Goal: Information Seeking & Learning: Learn about a topic

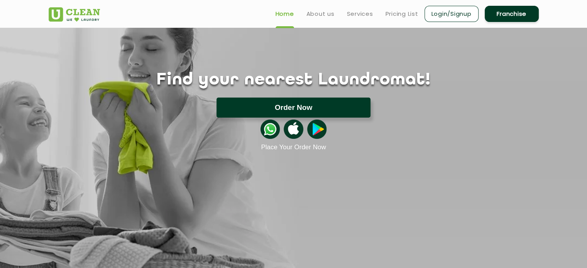
scroll to position [28, 0]
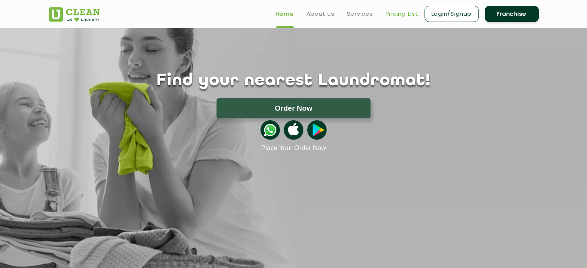
click at [400, 14] on link "Pricing List" at bounding box center [401, 13] width 33 height 9
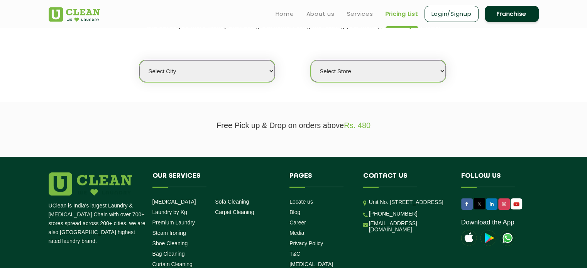
scroll to position [168, 0]
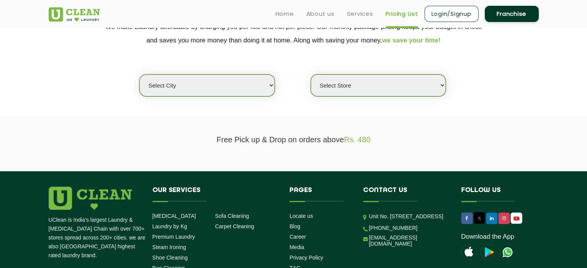
click at [244, 91] on select "Select city [GEOGRAPHIC_DATA] [GEOGRAPHIC_DATA] [GEOGRAPHIC_DATA] [GEOGRAPHIC_D…" at bounding box center [206, 85] width 135 height 22
select select "1"
click at [139, 74] on select "Select city [GEOGRAPHIC_DATA] [GEOGRAPHIC_DATA] [GEOGRAPHIC_DATA] [GEOGRAPHIC_D…" at bounding box center [206, 85] width 135 height 22
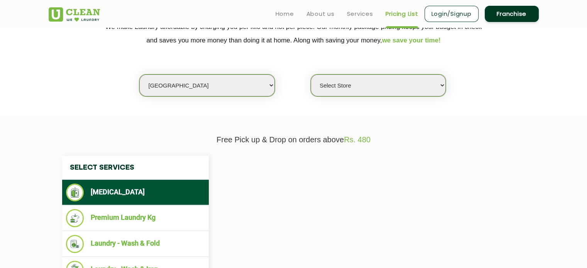
select select "0"
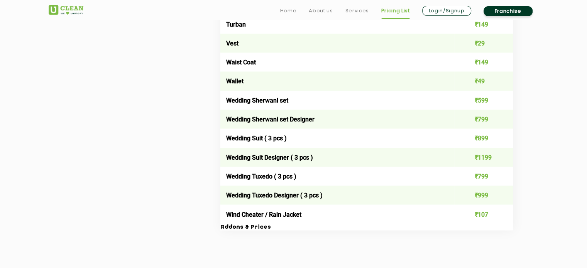
scroll to position [1501, 0]
click at [265, 231] on h3 "Addons & Prices" at bounding box center [366, 227] width 292 height 7
drag, startPoint x: 265, startPoint y: 233, endPoint x: 223, endPoint y: 231, distance: 42.1
click at [223, 231] on h3 "Addons & Prices" at bounding box center [366, 227] width 292 height 7
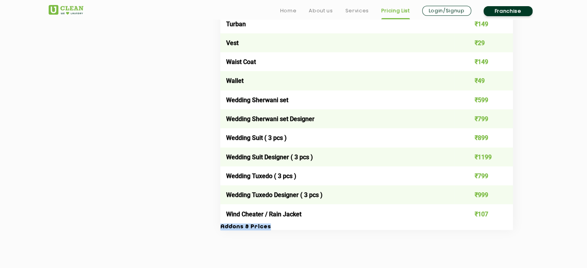
drag, startPoint x: 223, startPoint y: 231, endPoint x: 265, endPoint y: 233, distance: 41.7
click at [265, 231] on h3 "Addons & Prices" at bounding box center [366, 227] width 292 height 7
drag, startPoint x: 265, startPoint y: 233, endPoint x: 224, endPoint y: 229, distance: 41.0
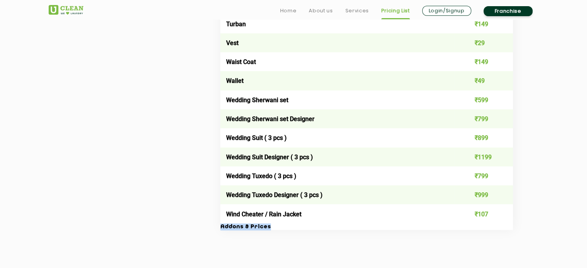
click at [224, 229] on h3 "Addons & Prices" at bounding box center [366, 227] width 292 height 7
drag, startPoint x: 224, startPoint y: 229, endPoint x: 261, endPoint y: 232, distance: 37.5
click at [261, 231] on h3 "Addons & Prices" at bounding box center [366, 227] width 292 height 7
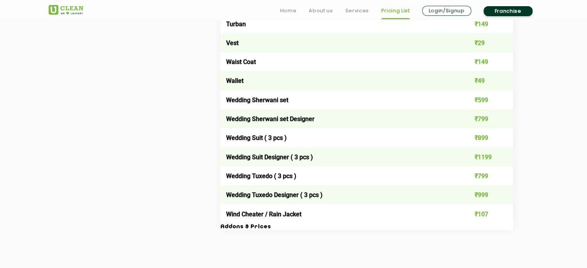
click at [261, 231] on h3 "Addons & Prices" at bounding box center [366, 227] width 292 height 7
drag, startPoint x: 261, startPoint y: 232, endPoint x: 217, endPoint y: 229, distance: 44.4
drag, startPoint x: 217, startPoint y: 229, endPoint x: 259, endPoint y: 234, distance: 42.3
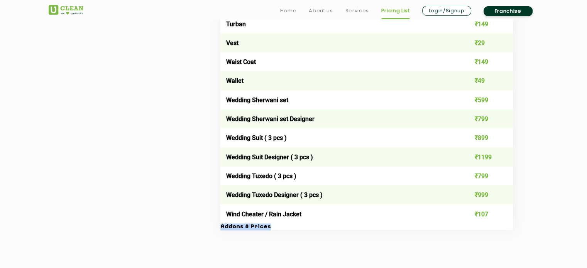
click at [259, 231] on h3 "Addons & Prices" at bounding box center [366, 227] width 292 height 7
drag, startPoint x: 259, startPoint y: 234, endPoint x: 256, endPoint y: 237, distance: 4.4
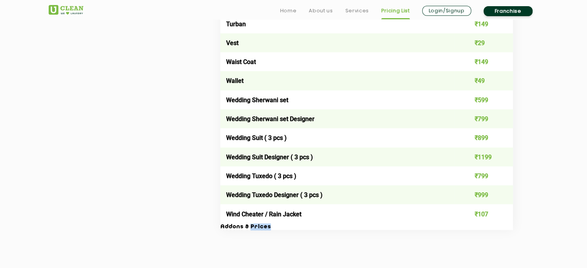
click at [288, 14] on link "Home" at bounding box center [288, 10] width 17 height 9
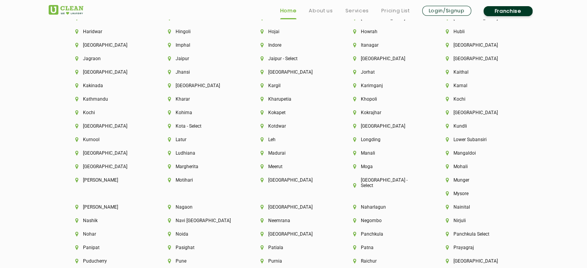
scroll to position [1906, 0]
click at [274, 182] on li "[GEOGRAPHIC_DATA]" at bounding box center [293, 179] width 66 height 5
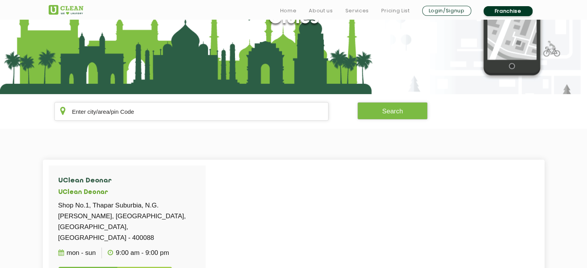
scroll to position [86, 0]
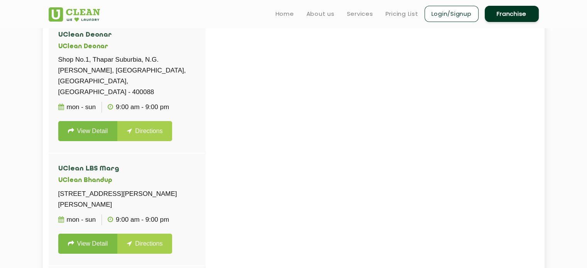
scroll to position [0, 0]
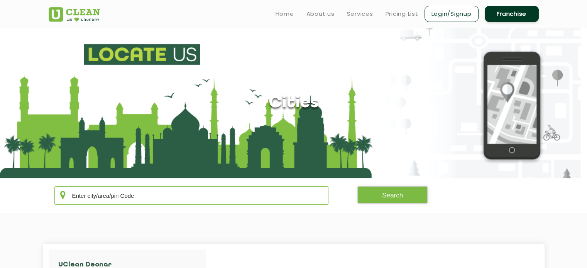
click at [258, 197] on input "text" at bounding box center [191, 195] width 274 height 19
click at [255, 191] on input "text" at bounding box center [191, 195] width 274 height 19
click at [228, 190] on input "text" at bounding box center [191, 195] width 274 height 19
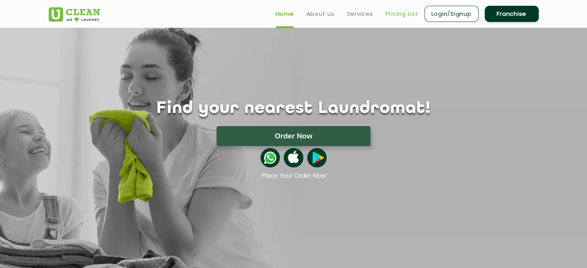
click at [399, 13] on link "Pricing List" at bounding box center [401, 13] width 33 height 9
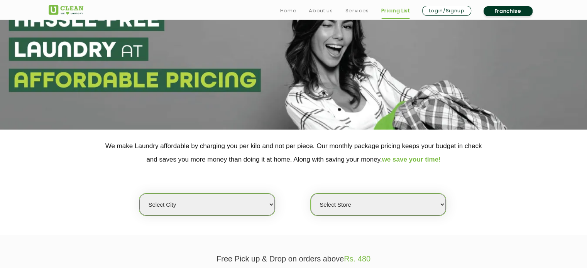
scroll to position [49, 0]
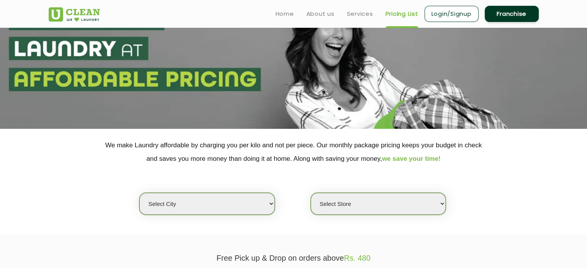
click at [220, 206] on select "Select city [GEOGRAPHIC_DATA] [GEOGRAPHIC_DATA] [GEOGRAPHIC_DATA] [GEOGRAPHIC_D…" at bounding box center [206, 204] width 135 height 22
click at [205, 200] on select "Select city [GEOGRAPHIC_DATA] [GEOGRAPHIC_DATA] [GEOGRAPHIC_DATA] [GEOGRAPHIC_D…" at bounding box center [206, 204] width 135 height 22
click at [139, 193] on select "Select city [GEOGRAPHIC_DATA] [GEOGRAPHIC_DATA] [GEOGRAPHIC_DATA] [GEOGRAPHIC_D…" at bounding box center [206, 204] width 135 height 22
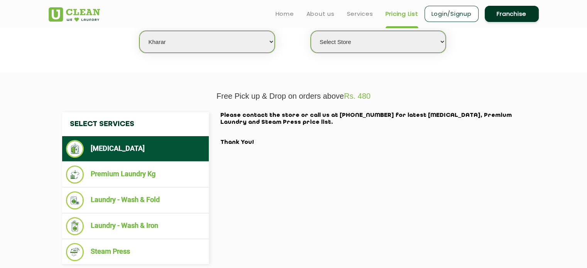
scroll to position [210, 0]
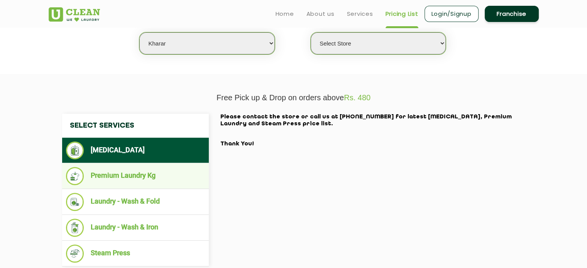
click at [173, 174] on li "Premium Laundry Kg" at bounding box center [135, 176] width 139 height 18
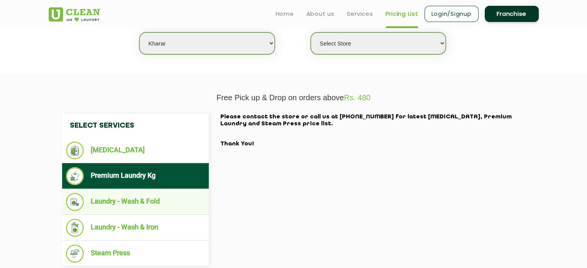
click at [173, 193] on li "Laundry - Wash & Fold" at bounding box center [135, 202] width 139 height 18
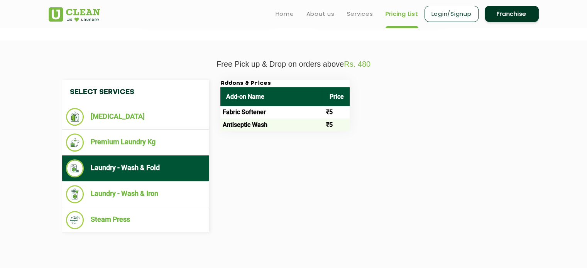
scroll to position [244, 0]
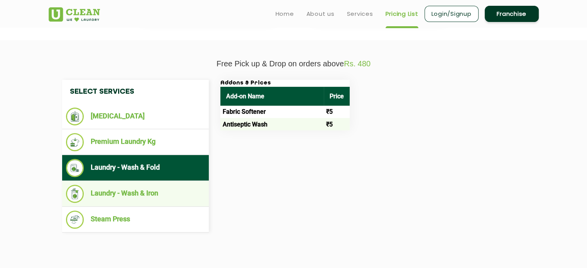
click at [173, 194] on li "Laundry - Wash & Iron" at bounding box center [135, 194] width 139 height 18
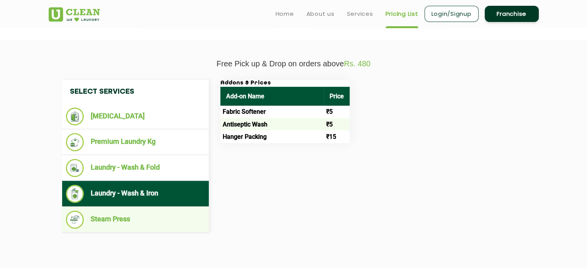
click at [158, 212] on li "Steam Press" at bounding box center [135, 220] width 139 height 18
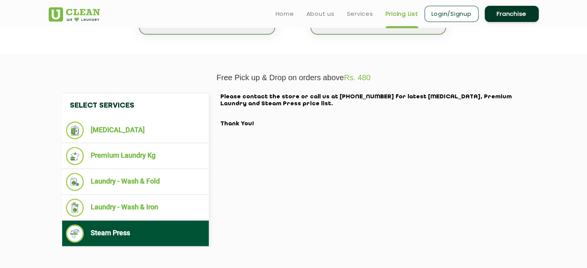
scroll to position [230, 0]
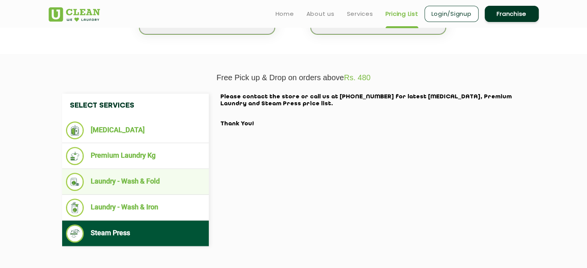
click at [150, 188] on li "Laundry - Wash & Fold" at bounding box center [135, 182] width 139 height 18
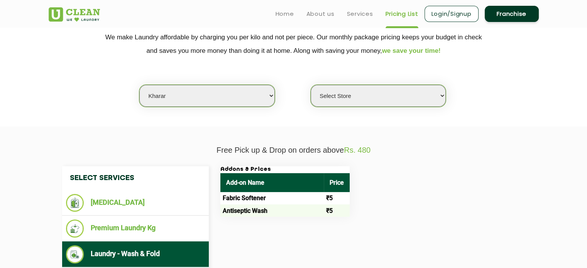
scroll to position [155, 0]
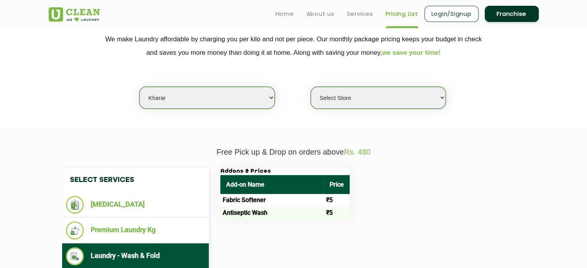
click at [185, 94] on select "Select city [GEOGRAPHIC_DATA] [GEOGRAPHIC_DATA] [GEOGRAPHIC_DATA] [GEOGRAPHIC_D…" at bounding box center [206, 98] width 135 height 22
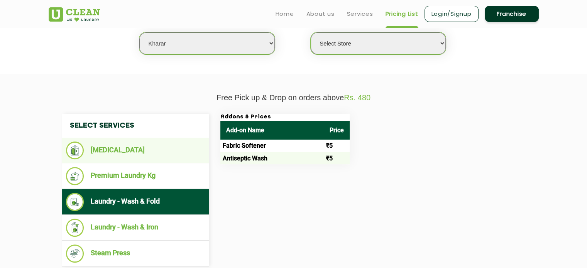
scroll to position [208, 0]
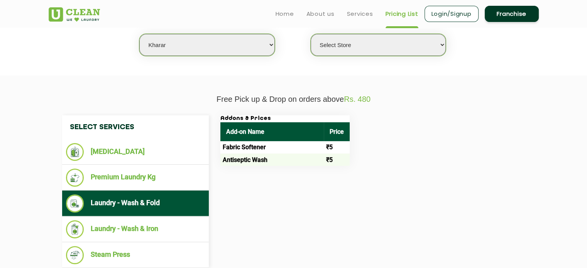
click at [168, 44] on select "Select city [GEOGRAPHIC_DATA] [GEOGRAPHIC_DATA] [GEOGRAPHIC_DATA] [GEOGRAPHIC_D…" at bounding box center [206, 45] width 135 height 22
select select "195"
click at [139, 34] on select "Select city [GEOGRAPHIC_DATA] [GEOGRAPHIC_DATA] [GEOGRAPHIC_DATA] [GEOGRAPHIC_D…" at bounding box center [206, 45] width 135 height 22
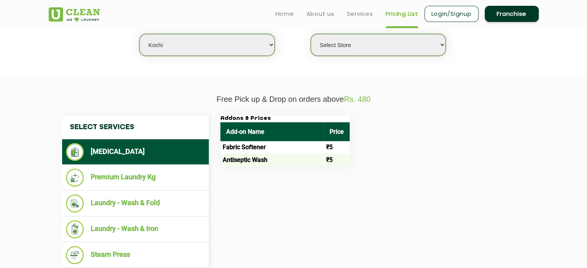
select select "0"
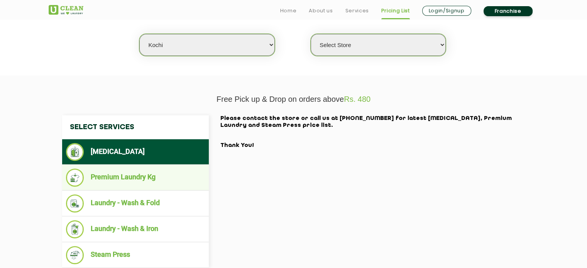
scroll to position [260, 0]
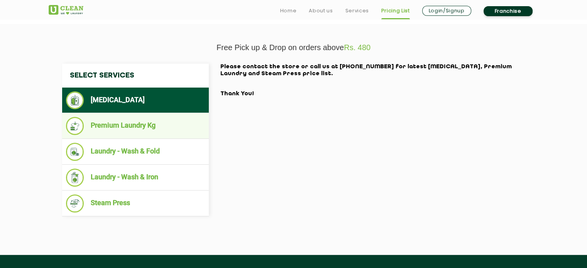
click at [140, 130] on li "Premium Laundry Kg" at bounding box center [135, 126] width 139 height 18
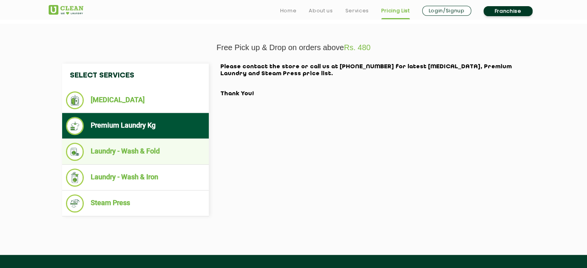
click at [140, 148] on li "Laundry - Wash & Fold" at bounding box center [135, 152] width 139 height 18
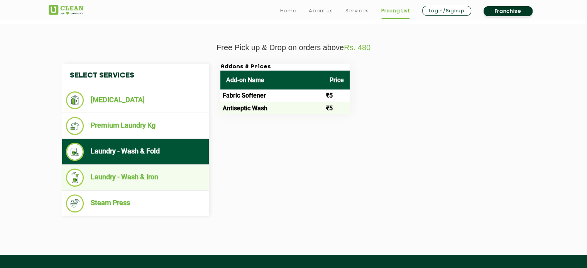
click at [140, 176] on li "Laundry - Wash & Iron" at bounding box center [135, 178] width 139 height 18
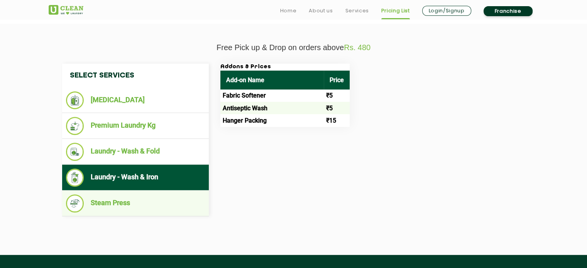
click at [139, 196] on li "Steam Press" at bounding box center [135, 203] width 139 height 18
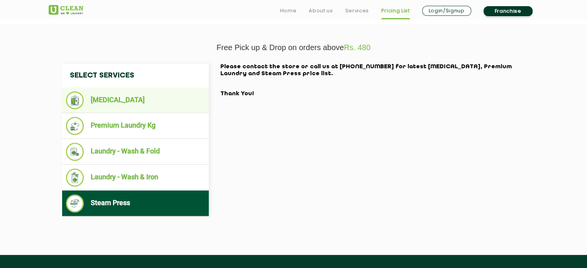
click at [142, 105] on li "[MEDICAL_DATA]" at bounding box center [135, 100] width 139 height 18
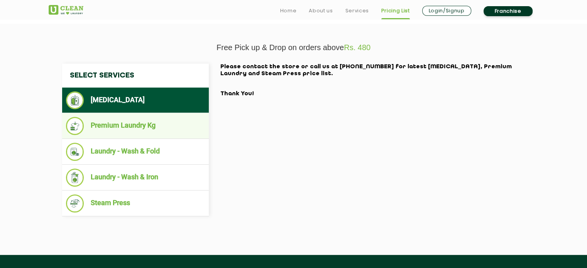
click at [140, 127] on li "Premium Laundry Kg" at bounding box center [135, 126] width 139 height 18
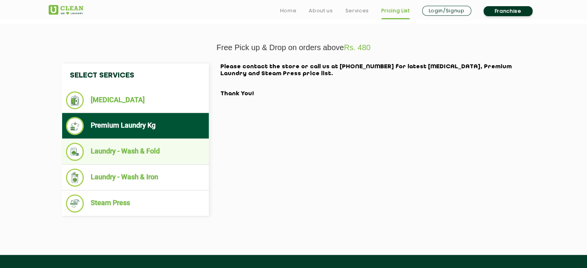
click at [140, 151] on li "Laundry - Wash & Fold" at bounding box center [135, 152] width 139 height 18
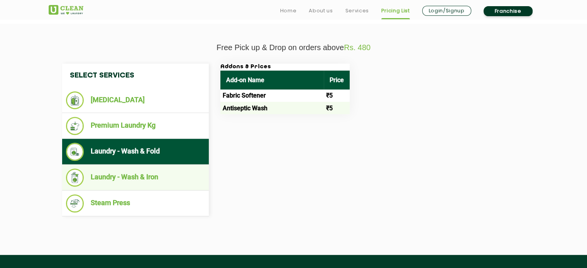
click at [141, 177] on li "Laundry - Wash & Iron" at bounding box center [135, 178] width 139 height 18
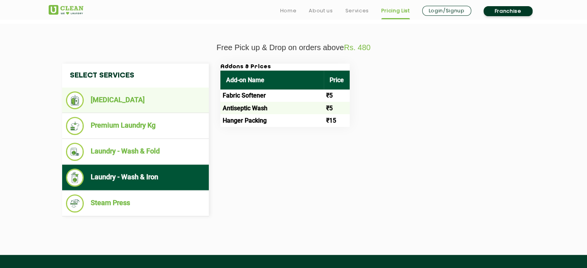
click at [140, 103] on li "[MEDICAL_DATA]" at bounding box center [135, 100] width 139 height 18
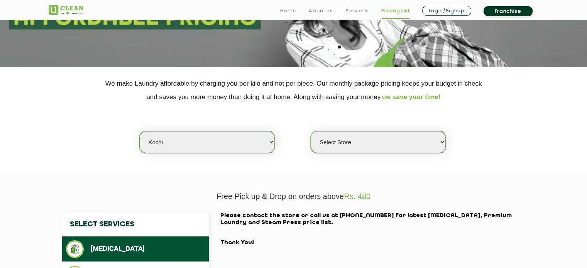
scroll to position [112, 0]
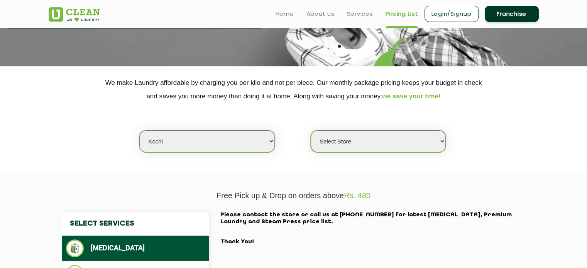
click at [170, 143] on select "Select city [GEOGRAPHIC_DATA] [GEOGRAPHIC_DATA] [GEOGRAPHIC_DATA] [GEOGRAPHIC_D…" at bounding box center [206, 141] width 135 height 22
select select "115"
click at [139, 130] on select "Select city [GEOGRAPHIC_DATA] [GEOGRAPHIC_DATA] [GEOGRAPHIC_DATA] [GEOGRAPHIC_D…" at bounding box center [206, 141] width 135 height 22
select select "0"
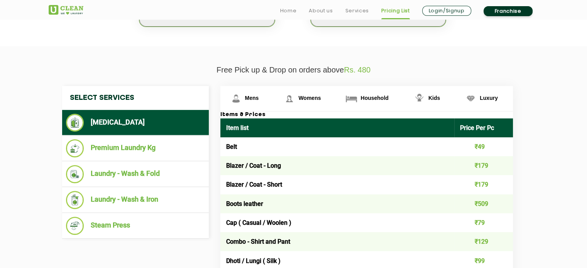
scroll to position [247, 0]
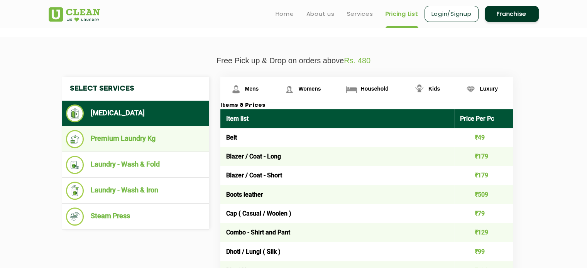
click at [149, 138] on li "Premium Laundry Kg" at bounding box center [135, 139] width 139 height 18
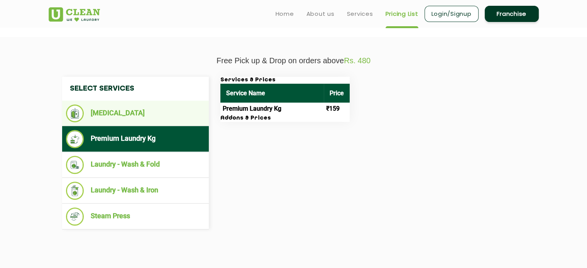
click at [146, 108] on li "[MEDICAL_DATA]" at bounding box center [135, 114] width 139 height 18
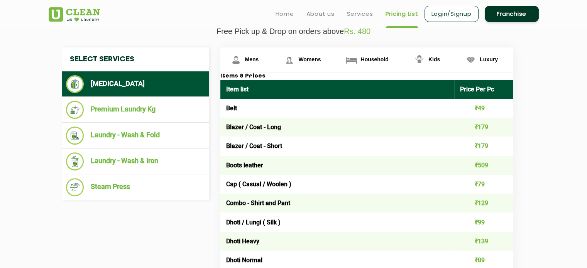
scroll to position [276, 0]
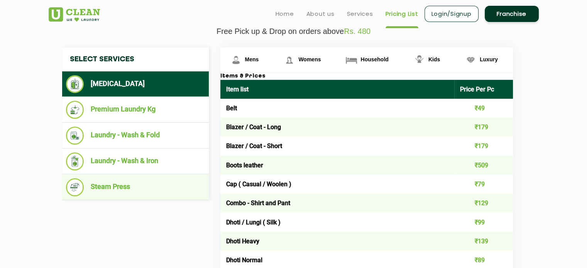
click at [167, 180] on li "Steam Press" at bounding box center [135, 187] width 139 height 18
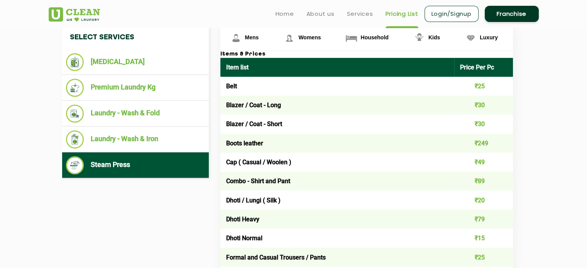
scroll to position [292, 0]
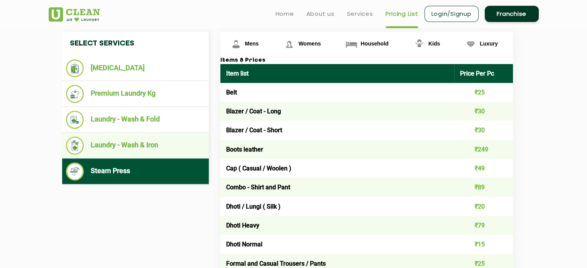
click at [162, 150] on li "Laundry - Wash & Iron" at bounding box center [135, 146] width 139 height 18
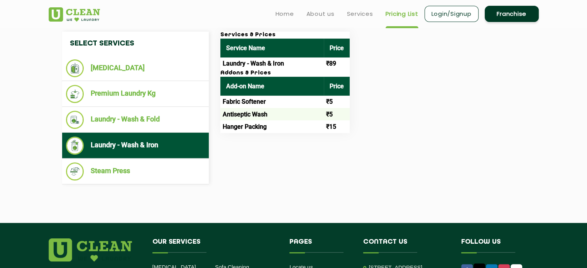
scroll to position [286, 0]
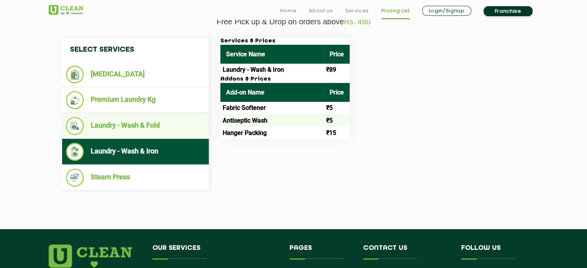
click at [147, 126] on li "Laundry - Wash & Fold" at bounding box center [135, 126] width 139 height 18
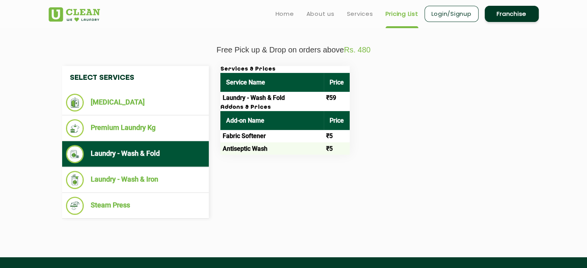
scroll to position [255, 0]
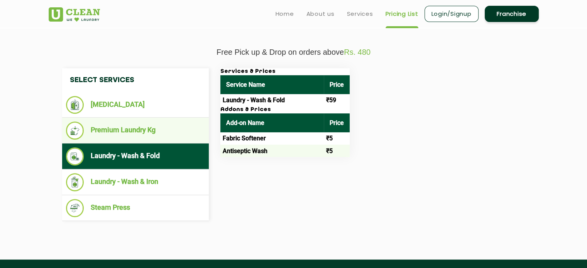
click at [155, 135] on li "Premium Laundry Kg" at bounding box center [135, 130] width 139 height 18
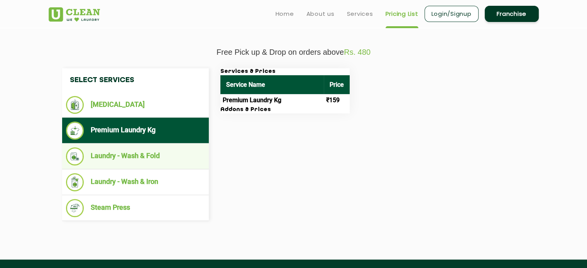
click at [169, 160] on li "Laundry - Wash & Fold" at bounding box center [135, 156] width 139 height 18
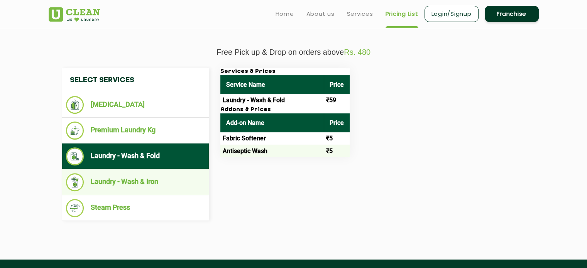
click at [153, 184] on li "Laundry - Wash & Iron" at bounding box center [135, 182] width 139 height 18
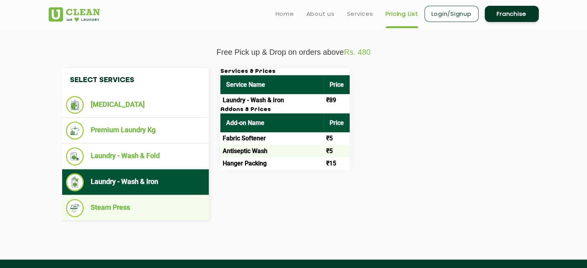
click at [150, 210] on li "Steam Press" at bounding box center [135, 208] width 139 height 18
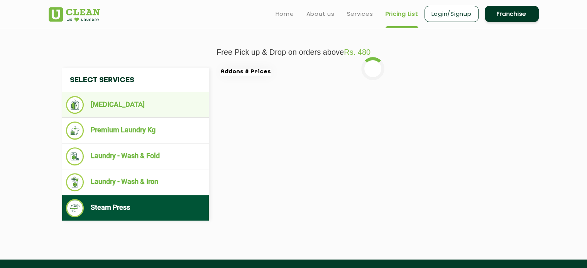
click at [146, 98] on li "[MEDICAL_DATA]" at bounding box center [135, 105] width 139 height 18
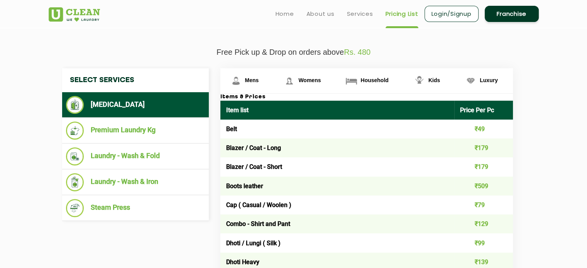
click at [255, 94] on h3 "Items & Prices" at bounding box center [366, 97] width 292 height 7
click at [268, 97] on h3 "Items & Prices" at bounding box center [366, 97] width 292 height 7
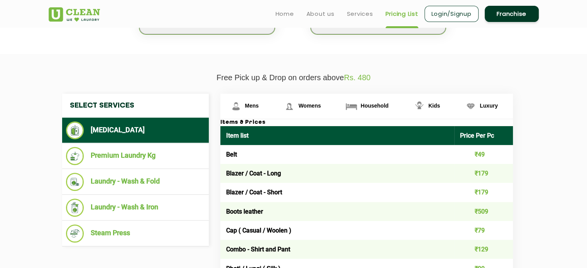
scroll to position [229, 0]
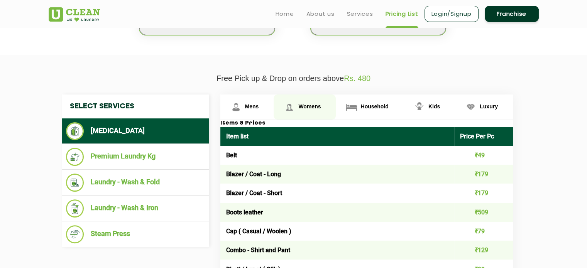
click at [307, 99] on link "Womens" at bounding box center [304, 106] width 62 height 25
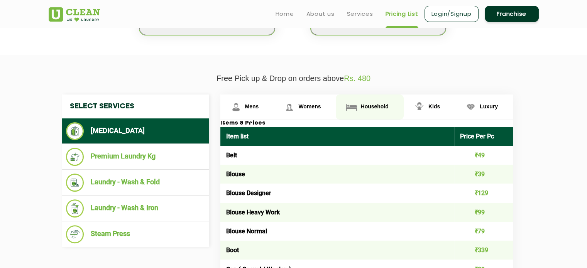
click at [350, 100] on img at bounding box center [350, 106] width 13 height 13
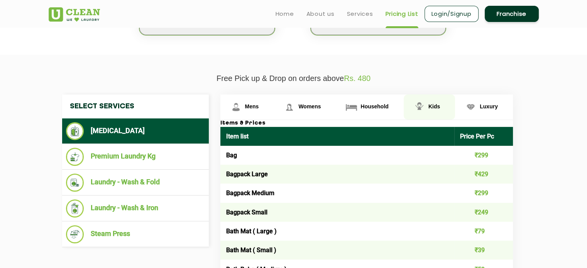
click at [421, 100] on img at bounding box center [418, 106] width 13 height 13
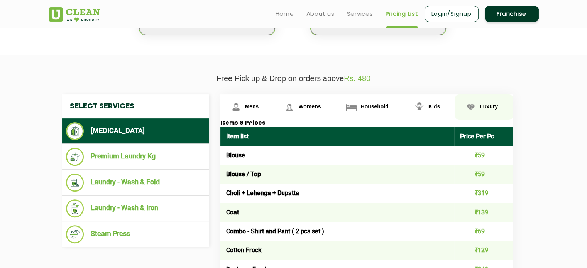
click at [475, 106] on img at bounding box center [470, 106] width 13 height 13
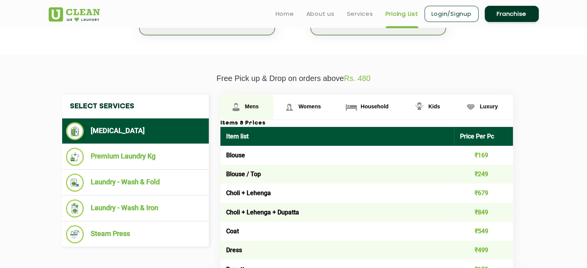
click at [248, 106] on span "Mens" at bounding box center [252, 106] width 14 height 6
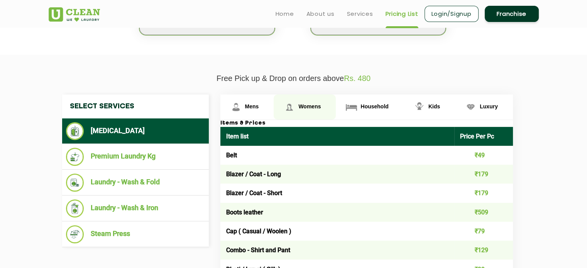
click at [310, 108] on span "Womens" at bounding box center [309, 106] width 22 height 6
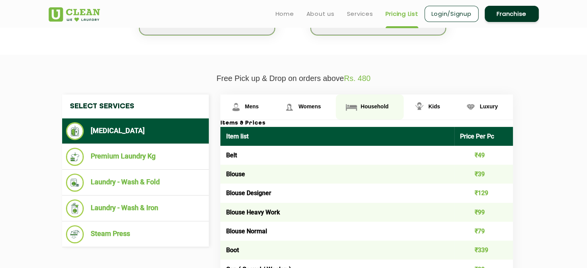
click at [359, 111] on link "Household" at bounding box center [368, 106] width 67 height 25
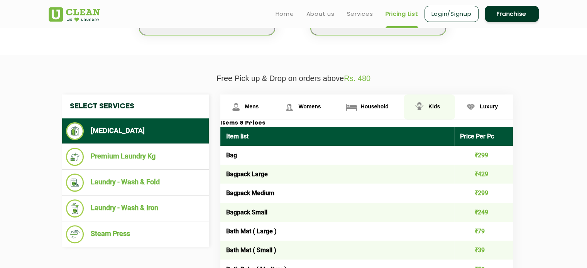
click at [417, 109] on img at bounding box center [418, 106] width 13 height 13
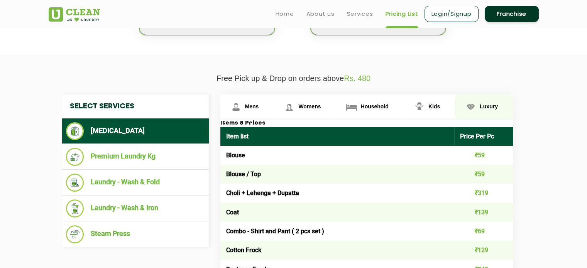
click at [473, 101] on img at bounding box center [470, 106] width 13 height 13
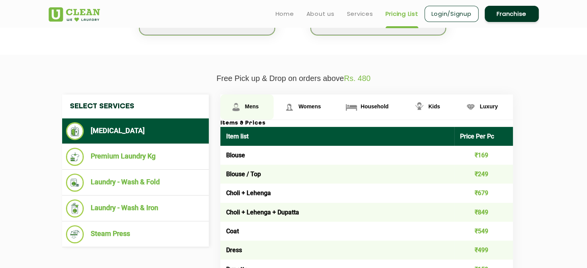
click at [239, 108] on img at bounding box center [235, 106] width 13 height 13
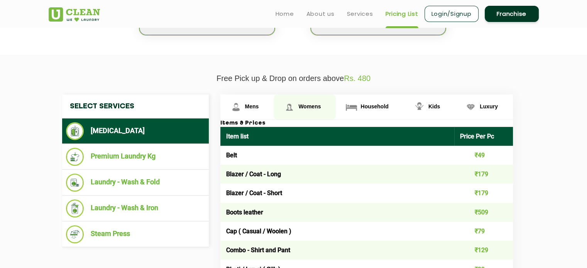
click at [296, 107] on link "Womens" at bounding box center [304, 106] width 62 height 25
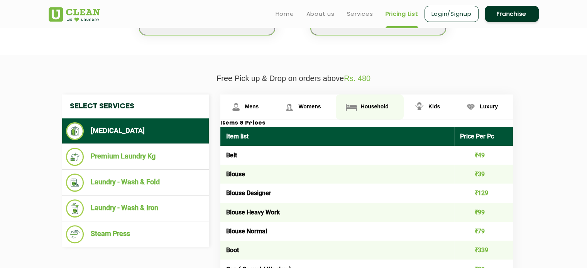
click at [369, 103] on span "Household" at bounding box center [374, 106] width 28 height 6
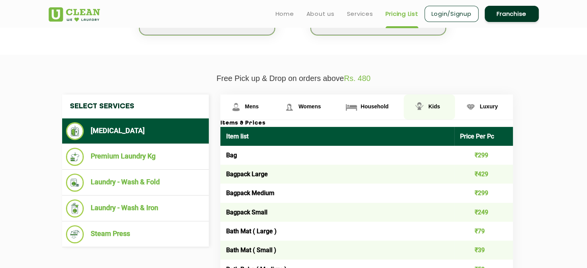
click at [424, 106] on img at bounding box center [418, 106] width 13 height 13
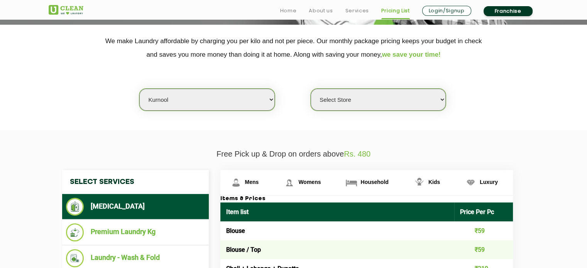
scroll to position [168, 0]
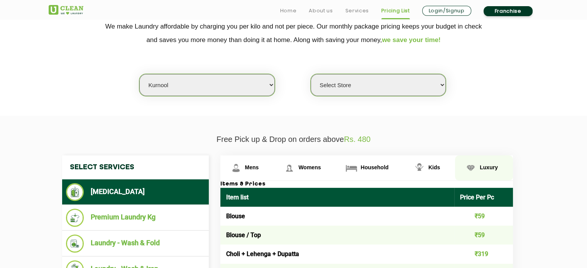
click at [482, 165] on span "Luxury" at bounding box center [488, 167] width 18 height 6
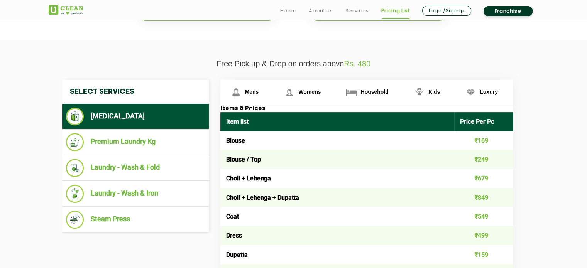
scroll to position [246, 0]
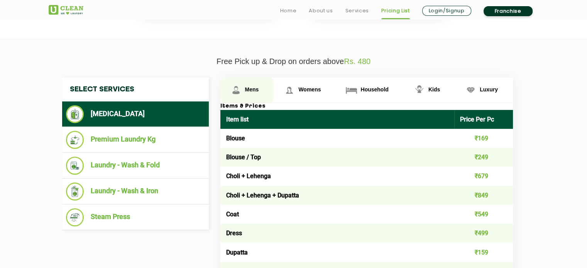
click at [248, 87] on span "Mens" at bounding box center [252, 89] width 14 height 6
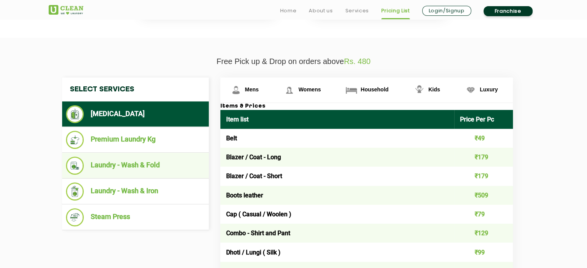
click at [130, 165] on li "Laundry - Wash & Fold" at bounding box center [135, 166] width 139 height 18
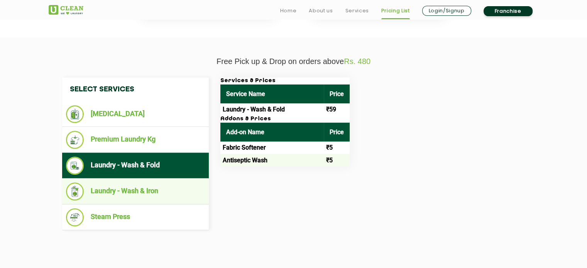
click at [144, 197] on li "Laundry - Wash & Iron" at bounding box center [135, 191] width 139 height 18
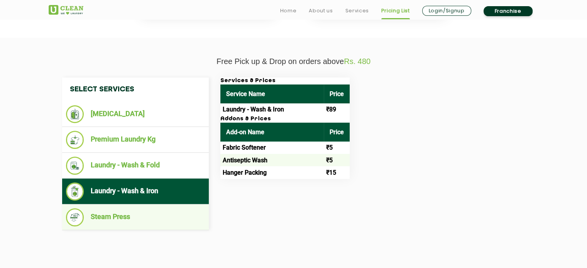
click at [150, 215] on li "Steam Press" at bounding box center [135, 217] width 139 height 18
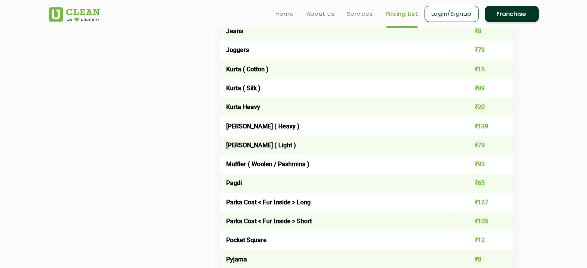
scroll to position [791, 0]
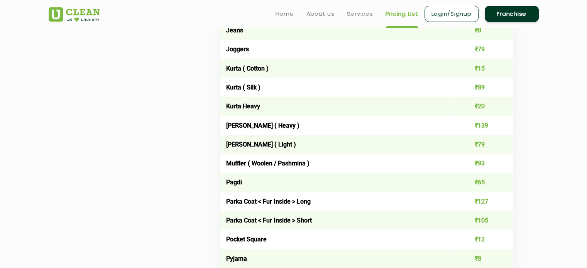
click at [255, 202] on td "Parka Coat < Fur Inside > Long" at bounding box center [337, 201] width 234 height 19
click at [312, 205] on td "Parka Coat < Fur Inside > Long" at bounding box center [337, 201] width 234 height 19
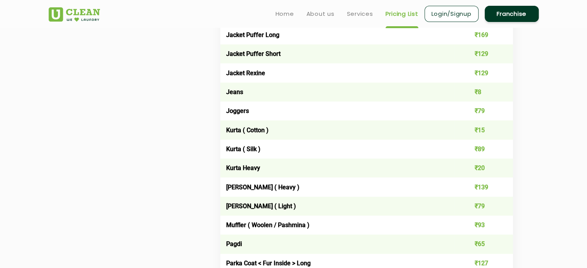
scroll to position [728, 0]
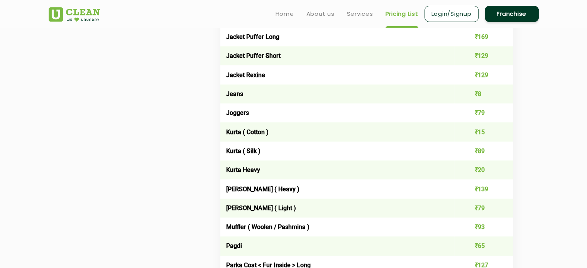
click at [275, 211] on td "[PERSON_NAME] ( Light )" at bounding box center [337, 208] width 234 height 19
click at [301, 216] on td "[PERSON_NAME] ( Light )" at bounding box center [337, 208] width 234 height 19
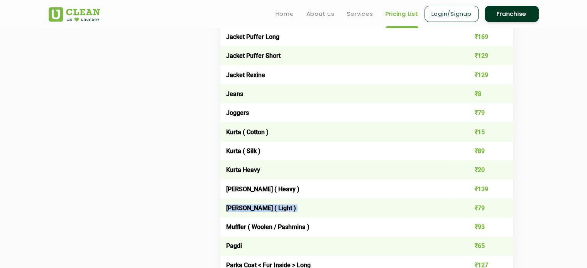
click at [301, 216] on td "[PERSON_NAME] ( Light )" at bounding box center [337, 208] width 234 height 19
click at [310, 225] on td "Muffler ( Woolen / Pashmina )" at bounding box center [337, 226] width 234 height 19
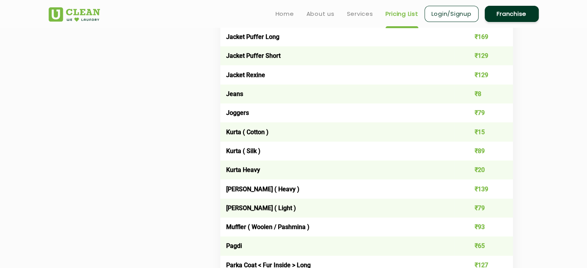
click at [288, 191] on td "[PERSON_NAME] ( Heavy )" at bounding box center [337, 188] width 234 height 19
drag, startPoint x: 288, startPoint y: 191, endPoint x: 270, endPoint y: 192, distance: 18.2
click at [270, 192] on td "[PERSON_NAME] ( Heavy )" at bounding box center [337, 188] width 234 height 19
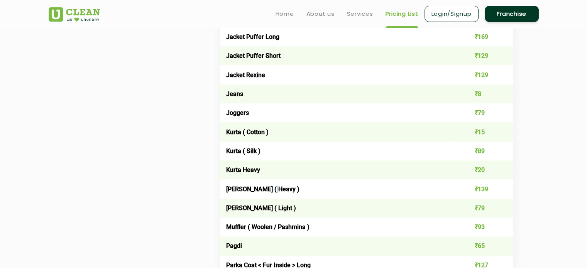
click at [270, 192] on td "[PERSON_NAME] ( Heavy )" at bounding box center [337, 188] width 234 height 19
drag, startPoint x: 270, startPoint y: 192, endPoint x: 275, endPoint y: 190, distance: 5.0
click at [275, 190] on td "[PERSON_NAME] ( Heavy )" at bounding box center [337, 188] width 234 height 19
drag, startPoint x: 275, startPoint y: 190, endPoint x: 314, endPoint y: 186, distance: 39.9
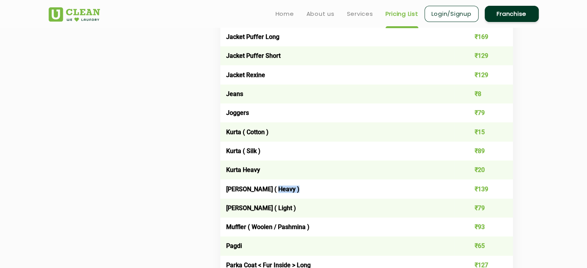
click at [314, 186] on td "[PERSON_NAME] ( Heavy )" at bounding box center [337, 188] width 234 height 19
drag, startPoint x: 314, startPoint y: 186, endPoint x: 227, endPoint y: 192, distance: 87.3
click at [227, 192] on td "[PERSON_NAME] ( Heavy )" at bounding box center [337, 188] width 234 height 19
click at [226, 174] on td "Kurta Heavy" at bounding box center [337, 169] width 234 height 19
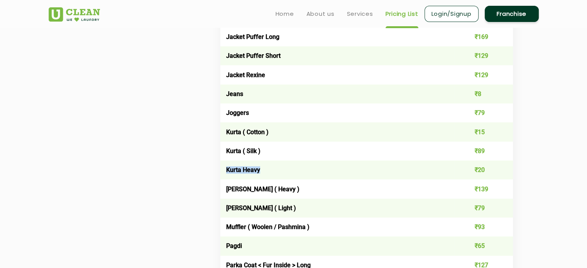
drag, startPoint x: 226, startPoint y: 174, endPoint x: 270, endPoint y: 163, distance: 45.2
click at [270, 163] on td "Kurta Heavy" at bounding box center [337, 169] width 234 height 19
click at [261, 148] on td "Kurta ( Silk )" at bounding box center [337, 151] width 234 height 19
drag, startPoint x: 261, startPoint y: 148, endPoint x: 247, endPoint y: 151, distance: 14.2
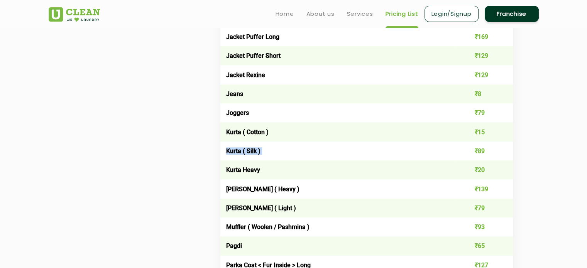
click at [247, 151] on td "Kurta ( Silk )" at bounding box center [337, 151] width 234 height 19
click at [249, 137] on td "Kurta ( Cotton )" at bounding box center [337, 131] width 234 height 19
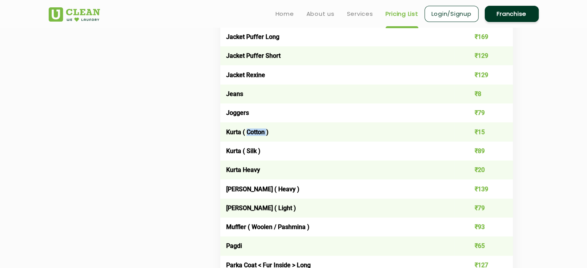
click at [249, 137] on td "Kurta ( Cotton )" at bounding box center [337, 131] width 234 height 19
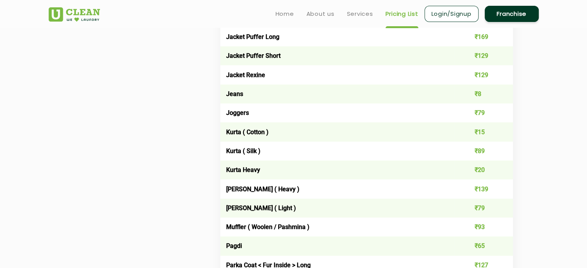
click at [235, 114] on td "Joggers" at bounding box center [337, 112] width 234 height 19
